Goal: Navigation & Orientation: Find specific page/section

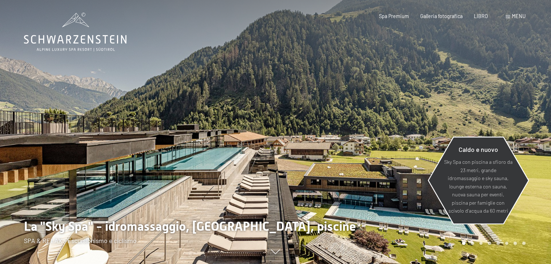
click at [491, 184] on font "Sky Spa con piscina a sfioro da 23 metri, grande idromassaggio e sky sauna, lou…" at bounding box center [478, 186] width 68 height 55
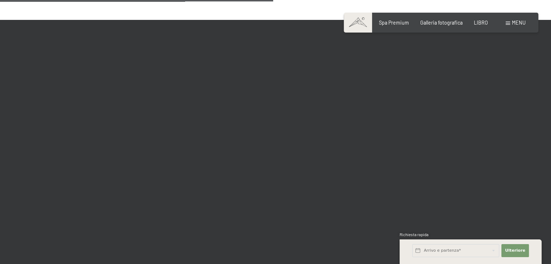
scroll to position [1268, 0]
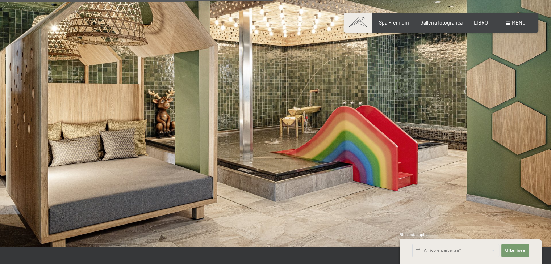
click at [439, 26] on div "Libro Richieste Spa Premium Galleria fotografica LIBRO menu DI ESSO IT Buono Ga…" at bounding box center [440, 22] width 169 height 7
click at [440, 22] on font "Galleria fotografica" at bounding box center [441, 21] width 42 height 6
